Goal: Task Accomplishment & Management: Use online tool/utility

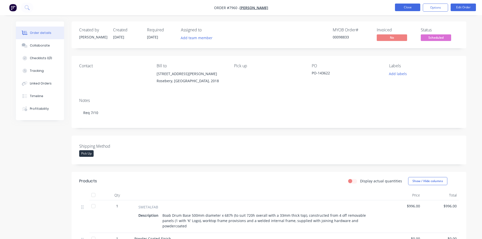
click at [406, 5] on button "Close" at bounding box center [407, 8] width 25 height 8
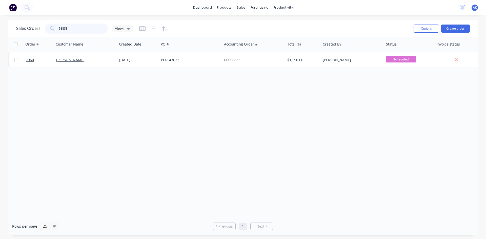
drag, startPoint x: 51, startPoint y: 30, endPoint x: 18, endPoint y: 37, distance: 33.9
click at [18, 37] on div "Sales Orders 98833 Views Options Create order Order # Customer Name Created Dat…" at bounding box center [243, 127] width 470 height 215
drag, startPoint x: 70, startPoint y: 29, endPoint x: 62, endPoint y: 29, distance: 8.4
click at [62, 29] on input "98713" at bounding box center [83, 29] width 49 height 10
type input "98871"
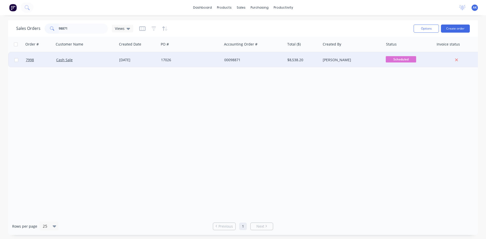
click at [122, 58] on div "[DATE]" at bounding box center [138, 59] width 38 height 5
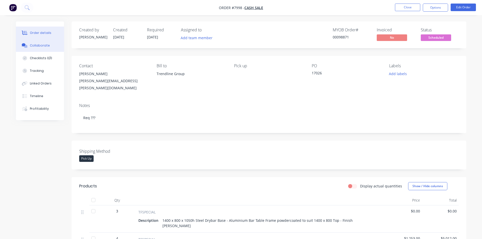
click at [28, 42] on button "Collaborate" at bounding box center [40, 45] width 48 height 13
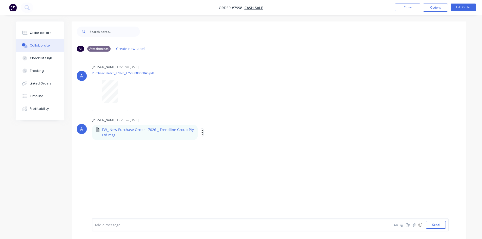
click at [201, 133] on icon "button" at bounding box center [202, 133] width 2 height 6
click at [213, 146] on button "Download" at bounding box center [235, 145] width 57 height 11
click at [201, 131] on icon "button" at bounding box center [202, 133] width 2 height 6
click at [223, 146] on button "Download" at bounding box center [235, 145] width 57 height 11
click at [200, 135] on div "Labels Download" at bounding box center [228, 132] width 57 height 7
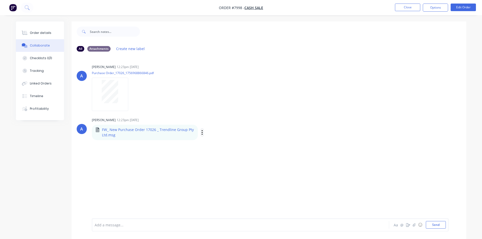
click at [201, 134] on icon "button" at bounding box center [202, 133] width 2 height 6
click at [214, 146] on button "Download" at bounding box center [235, 145] width 57 height 11
click at [405, 8] on button "Close" at bounding box center [407, 8] width 25 height 8
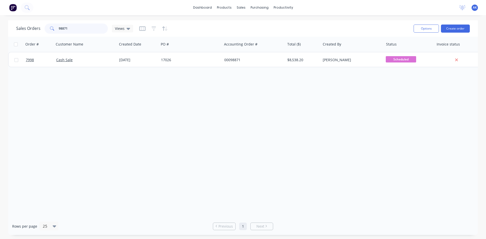
drag, startPoint x: 90, startPoint y: 27, endPoint x: 18, endPoint y: 37, distance: 72.6
click at [18, 37] on div "Sales Orders 98871 Views Options Create order Order # Customer Name Created Dat…" at bounding box center [243, 127] width 470 height 215
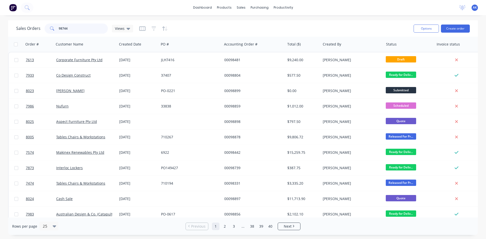
type input "98744"
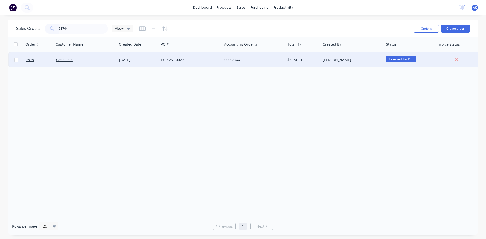
click at [145, 63] on div "[DATE]" at bounding box center [138, 59] width 42 height 15
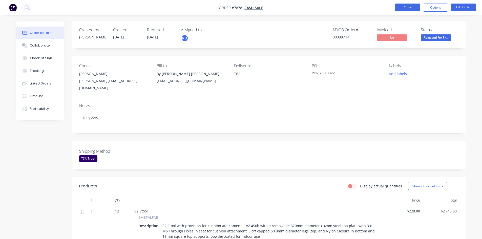
click at [406, 8] on button "Close" at bounding box center [407, 8] width 25 height 8
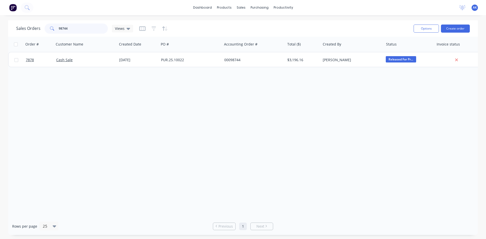
drag, startPoint x: 77, startPoint y: 28, endPoint x: 62, endPoint y: 28, distance: 14.9
click at [62, 28] on input "98744" at bounding box center [83, 29] width 49 height 10
type input "98836"
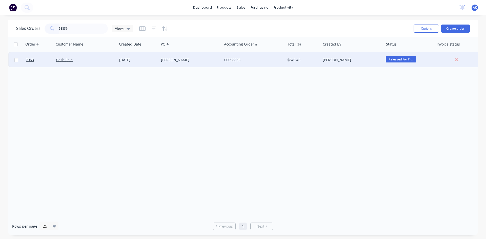
click at [125, 58] on div "[DATE]" at bounding box center [138, 59] width 38 height 5
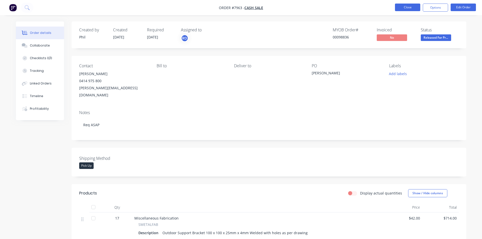
click at [414, 7] on button "Close" at bounding box center [407, 8] width 25 height 8
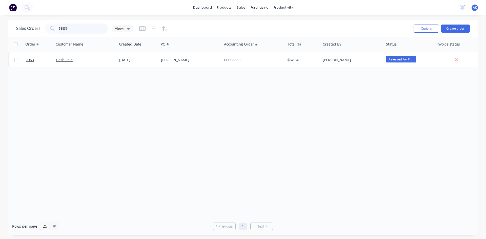
click at [81, 25] on input "98836" at bounding box center [83, 29] width 49 height 10
type input "98808"
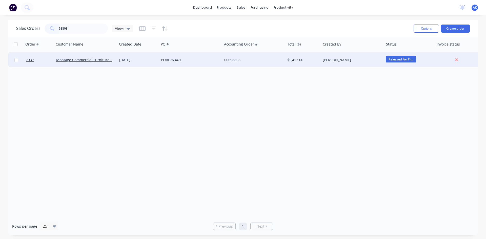
click at [138, 57] on div "[DATE]" at bounding box center [138, 59] width 42 height 15
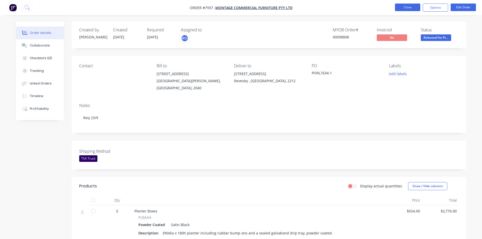
click at [399, 8] on button "Close" at bounding box center [407, 8] width 25 height 8
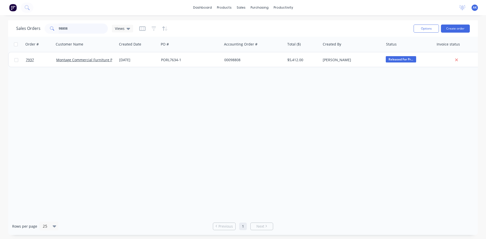
click at [66, 29] on input "98808" at bounding box center [83, 29] width 49 height 10
type input "98838"
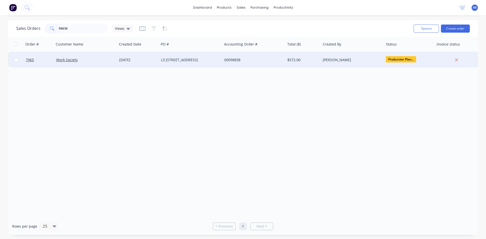
click at [157, 59] on div "[DATE]" at bounding box center [138, 59] width 38 height 5
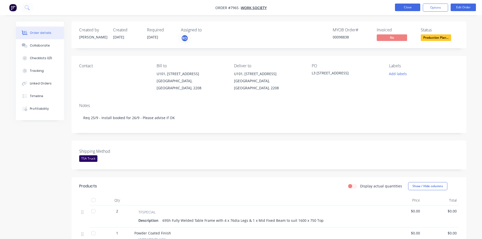
click at [401, 7] on button "Close" at bounding box center [407, 8] width 25 height 8
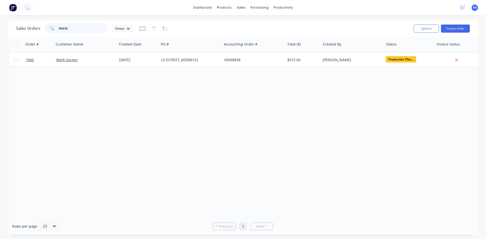
click at [87, 31] on input "98838" at bounding box center [83, 29] width 49 height 10
type input "98806"
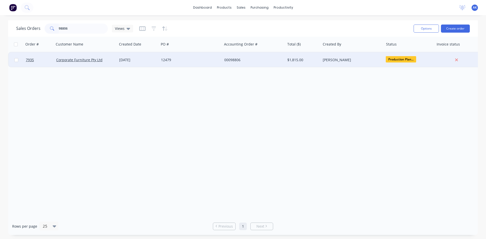
click at [136, 58] on div "[DATE]" at bounding box center [138, 59] width 38 height 5
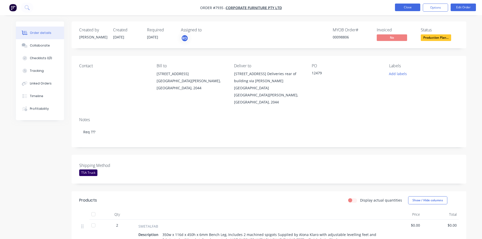
click at [404, 8] on button "Close" at bounding box center [407, 8] width 25 height 8
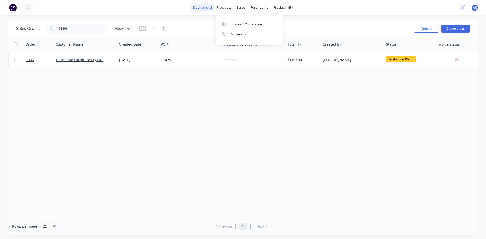
click at [209, 8] on link "dashboard" at bounding box center [203, 8] width 24 height 8
